Goal: Information Seeking & Learning: Learn about a topic

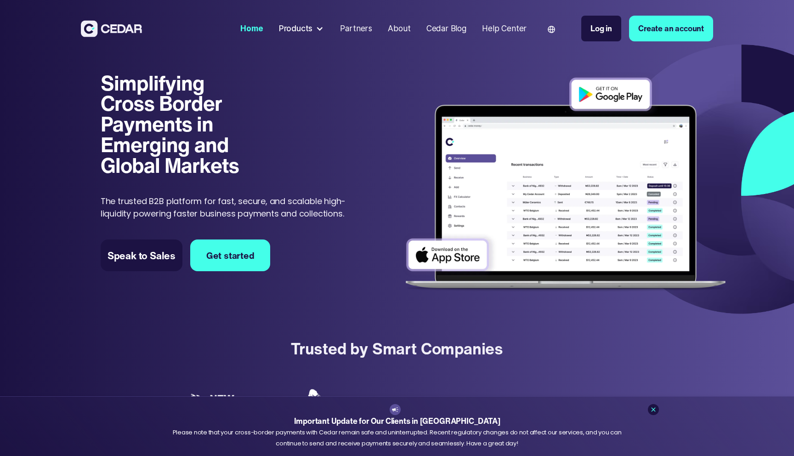
click at [196, 90] on h1 "Simplifying Cross Border Payments in Emerging and Global Markets" at bounding box center [178, 124] width 155 height 103
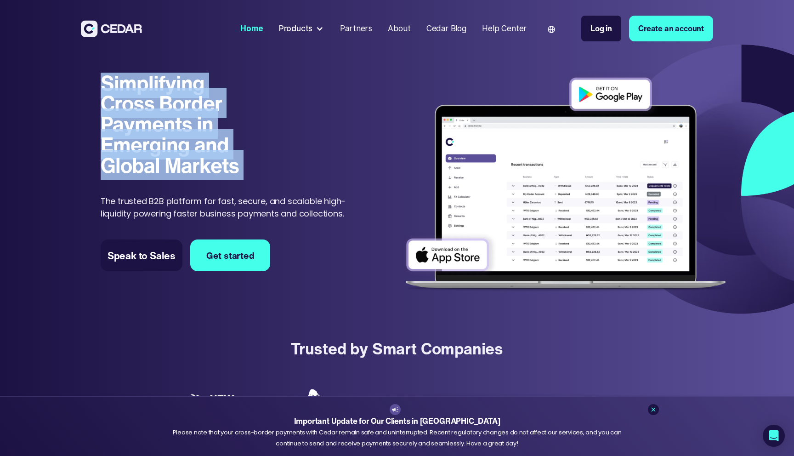
drag, startPoint x: 0, startPoint y: 0, endPoint x: 182, endPoint y: 160, distance: 242.4
click at [182, 159] on h1 "Simplifying Cross Border Payments in Emerging and Global Markets" at bounding box center [178, 124] width 155 height 103
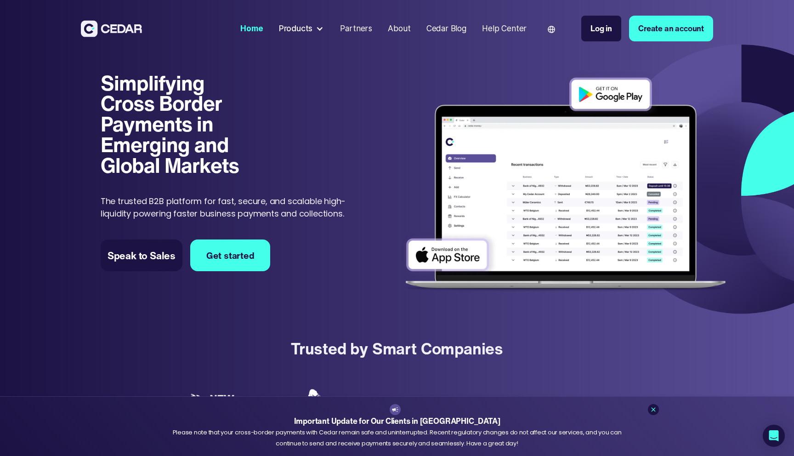
click at [182, 203] on p "The trusted B2B platform for fast, secure, and scalable high-liquidity powering…" at bounding box center [230, 207] width 258 height 25
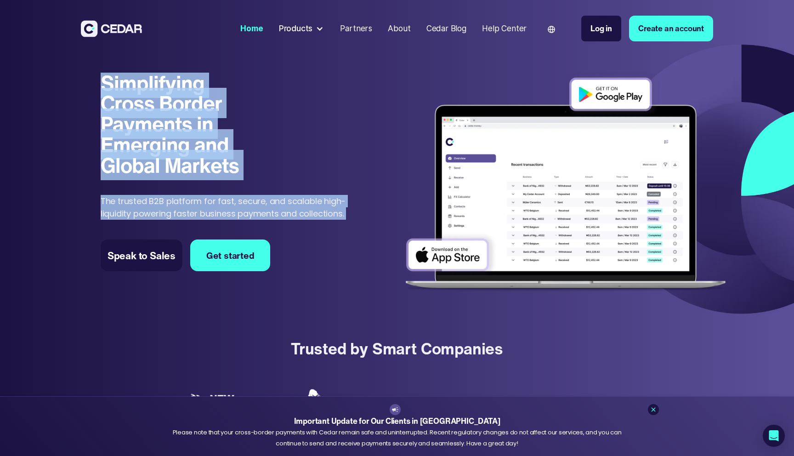
drag, startPoint x: 182, startPoint y: 203, endPoint x: 159, endPoint y: 106, distance: 100.2
click at [159, 106] on div "Simplifying Cross Border Payments in Emerging and Global Markets Simplifying Cr…" at bounding box center [230, 147] width 258 height 148
click at [159, 106] on h1 "Simplifying Cross Border Payments in Emerging and Global Markets" at bounding box center [178, 124] width 155 height 103
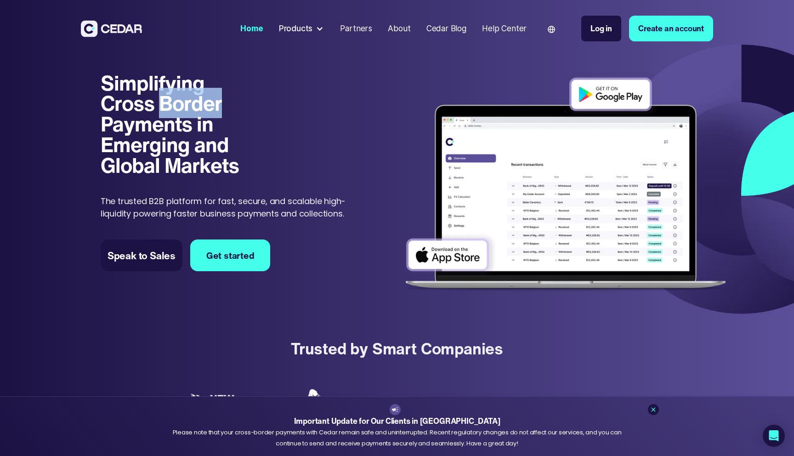
click at [159, 106] on h1 "Simplifying Cross Border Payments in Emerging and Global Markets" at bounding box center [178, 124] width 155 height 103
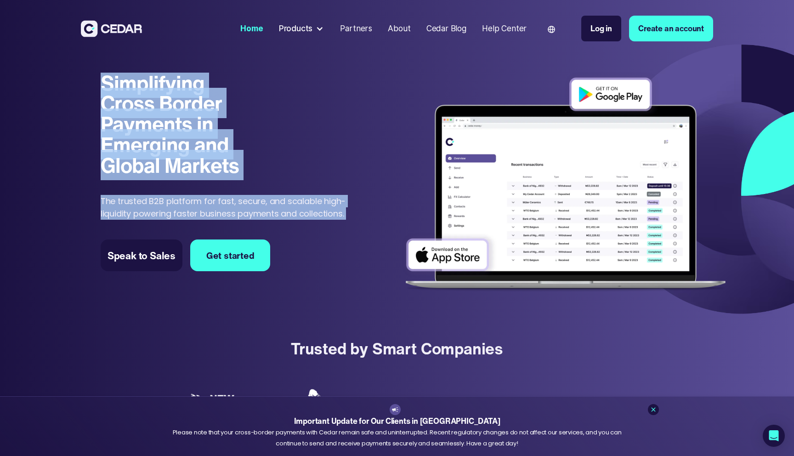
drag, startPoint x: 159, startPoint y: 106, endPoint x: 159, endPoint y: 199, distance: 93.3
click at [159, 199] on div "Simplifying Cross Border Payments in Emerging and Global Markets Simplifying Cr…" at bounding box center [230, 147] width 258 height 148
click at [159, 199] on p "The trusted B2B platform for fast, secure, and scalable high-liquidity powering…" at bounding box center [230, 207] width 258 height 25
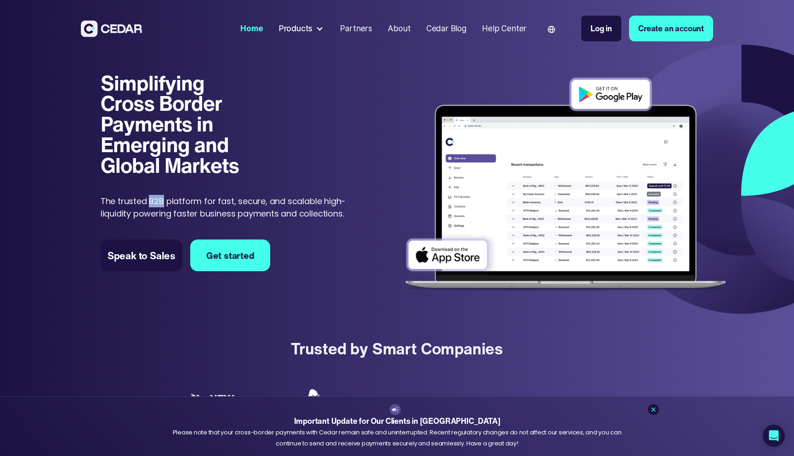
click at [159, 199] on p "The trusted B2B platform for fast, secure, and scalable high-liquidity powering…" at bounding box center [230, 207] width 258 height 25
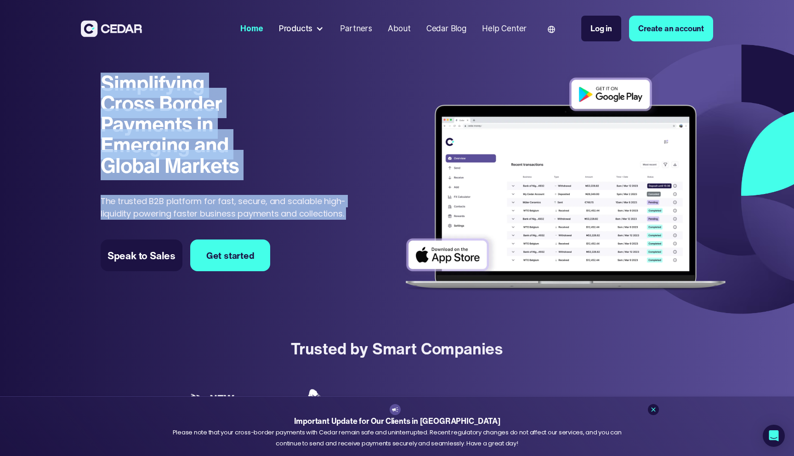
drag, startPoint x: 159, startPoint y: 199, endPoint x: 150, endPoint y: 86, distance: 113.0
click at [150, 86] on div "Simplifying Cross Border Payments in Emerging and Global Markets Simplifying Cr…" at bounding box center [230, 147] width 258 height 148
click at [150, 86] on h1 "Simplifying Cross Border Payments in Emerging and Global Markets" at bounding box center [178, 124] width 155 height 103
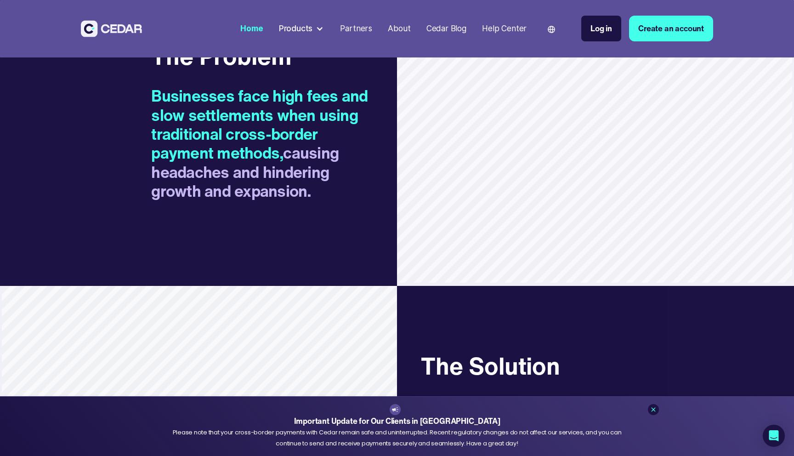
scroll to position [838, 0]
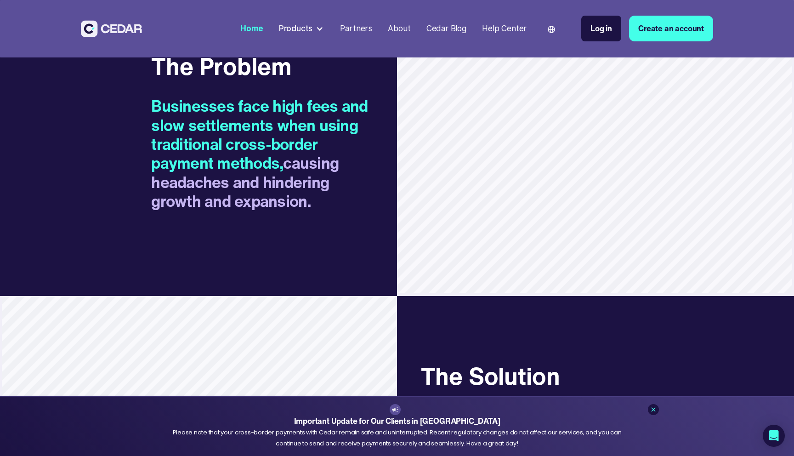
click at [168, 81] on h3 "The Problem" at bounding box center [262, 66] width 222 height 28
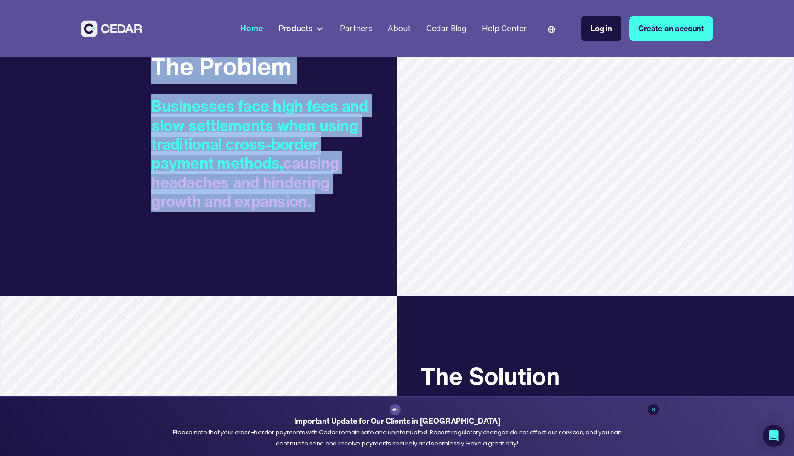
drag, startPoint x: 168, startPoint y: 90, endPoint x: 175, endPoint y: 194, distance: 104.1
click at [175, 194] on div "The Problem Businesses face high fees and slow settlements when using tradition…" at bounding box center [262, 131] width 269 height 329
click at [175, 174] on span "Businesses face high fees and slow settlements when using traditional cross-bor…" at bounding box center [259, 134] width 217 height 80
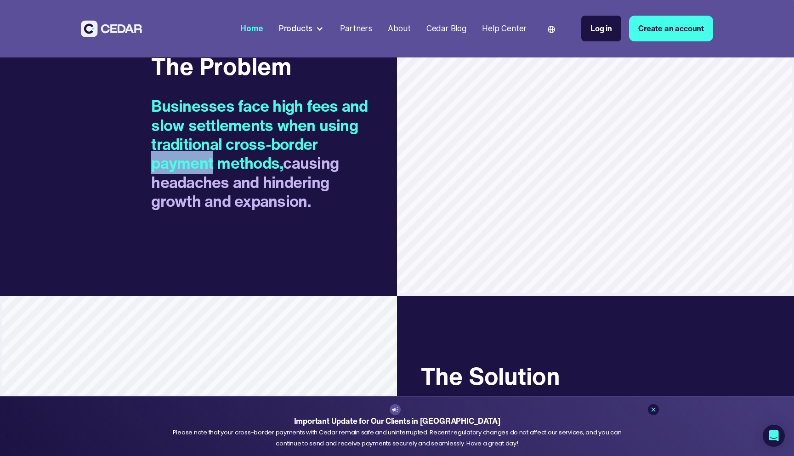
click at [175, 174] on span "Businesses face high fees and slow settlements when using traditional cross-bor…" at bounding box center [259, 134] width 217 height 80
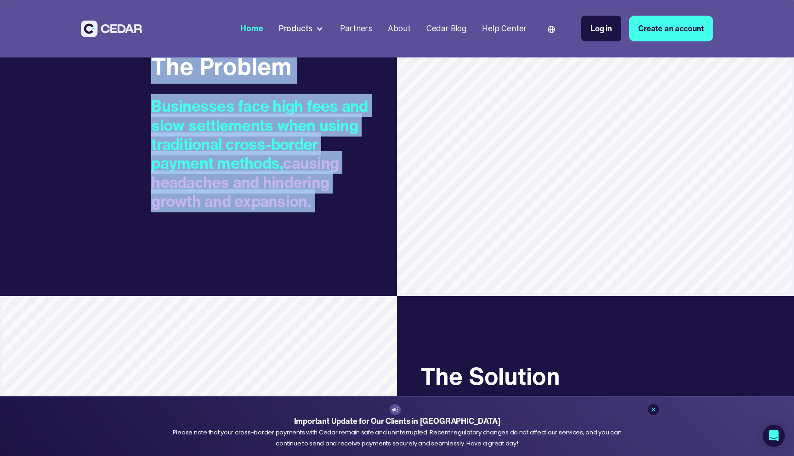
drag, startPoint x: 175, startPoint y: 194, endPoint x: 175, endPoint y: 92, distance: 101.6
click at [175, 92] on div "The Problem Businesses face high fees and slow settlements when using tradition…" at bounding box center [262, 131] width 269 height 329
click at [175, 81] on h3 "The Problem" at bounding box center [262, 66] width 222 height 28
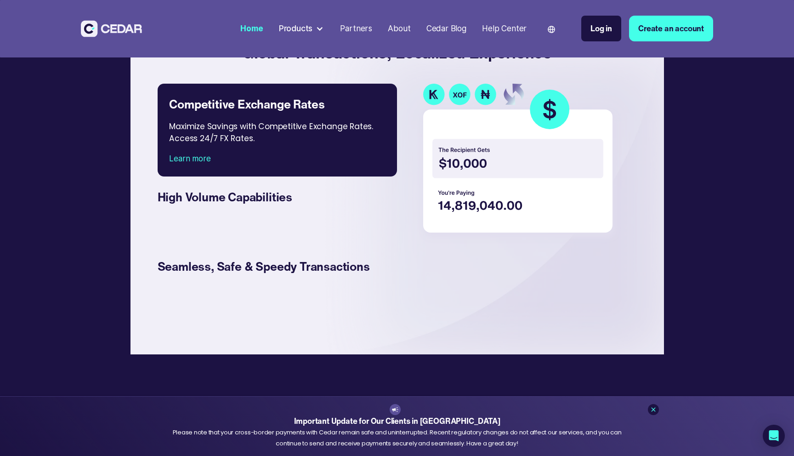
scroll to position [1536, 0]
